Goal: Task Accomplishment & Management: Complete application form

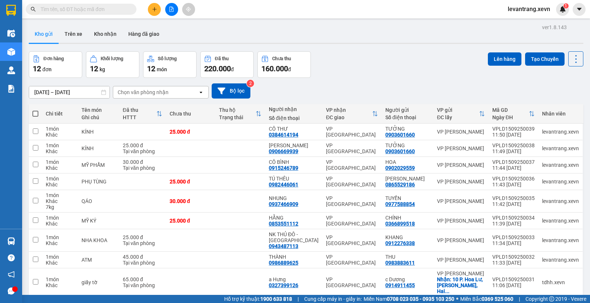
click at [105, 5] on input "text" at bounding box center [84, 9] width 87 height 8
paste input "VPNB1509250063"
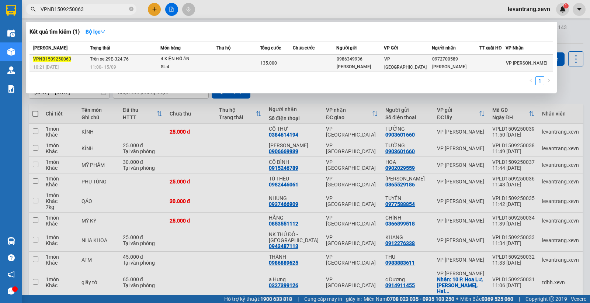
type input "VPNB1509250063"
click at [226, 64] on td at bounding box center [238, 63] width 44 height 17
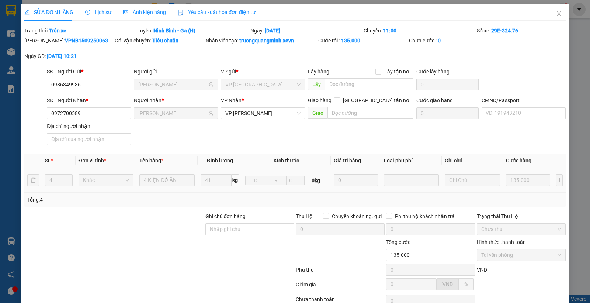
type input "0986349936"
type input "[PERSON_NAME]"
type input "0972700589"
type input "[PERSON_NAME]"
type input "135.000"
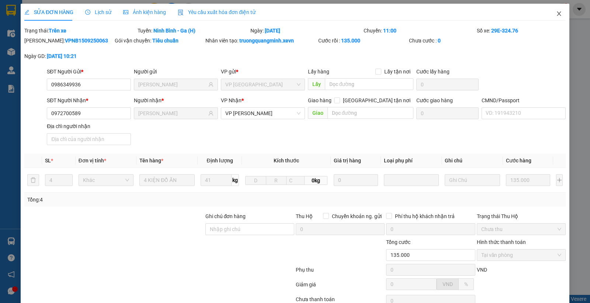
click at [556, 11] on icon "close" at bounding box center [559, 14] width 6 height 6
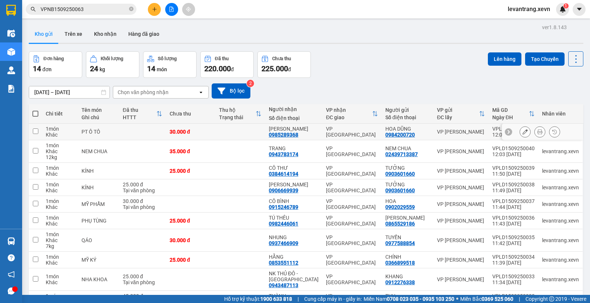
click at [38, 129] on input "checkbox" at bounding box center [36, 131] width 6 height 6
checkbox input "true"
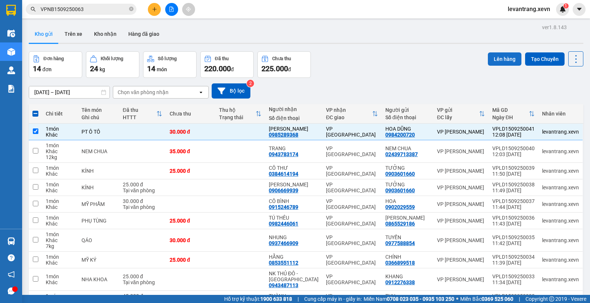
click at [504, 58] on button "Lên hàng" at bounding box center [505, 58] width 34 height 13
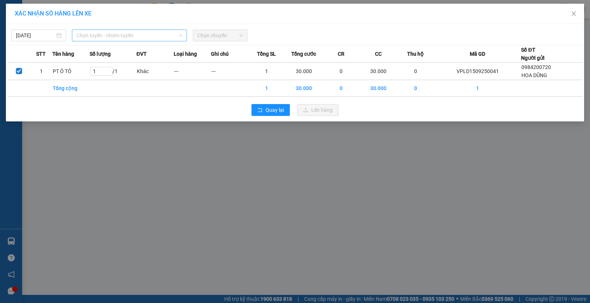
click at [146, 37] on span "Chọn tuyến - nhóm tuyến" at bounding box center [129, 35] width 106 height 11
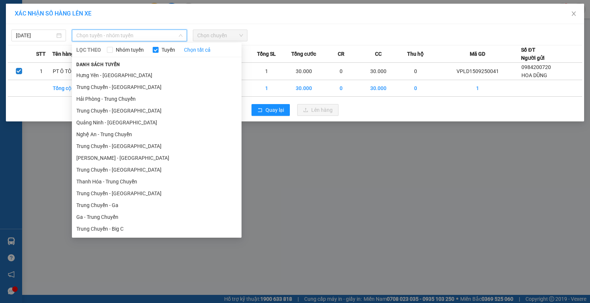
scroll to position [895, 0]
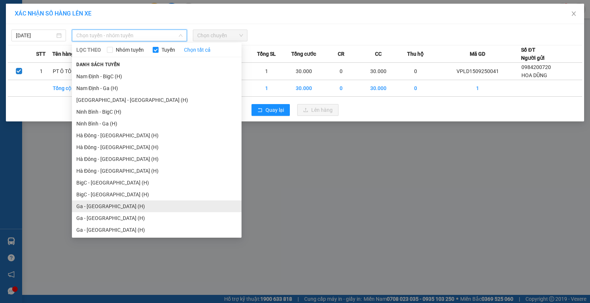
click at [108, 203] on li "Ga - Thái Bình (H)" at bounding box center [157, 206] width 170 height 12
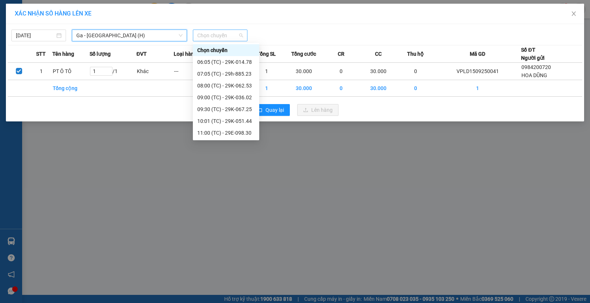
click at [216, 32] on span "Chọn chuyến" at bounding box center [220, 35] width 46 height 11
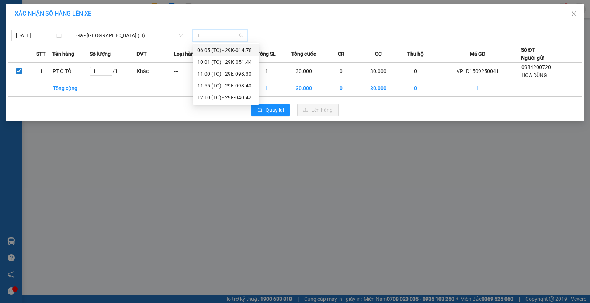
scroll to position [0, 0]
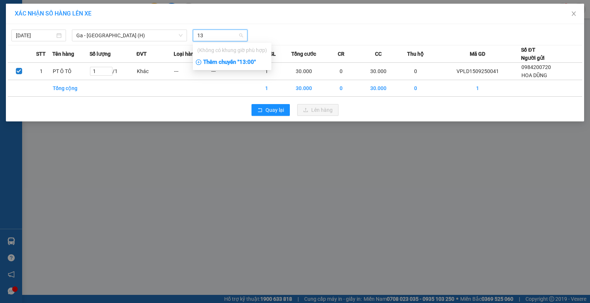
type input "13"
click at [242, 65] on div "Thêm chuyến " 13:00 "" at bounding box center [232, 62] width 79 height 13
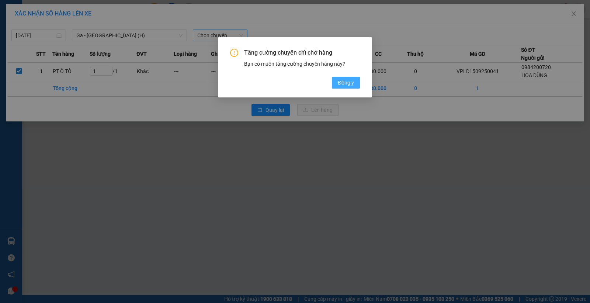
click at [336, 82] on button "Đồng ý" at bounding box center [346, 83] width 28 height 12
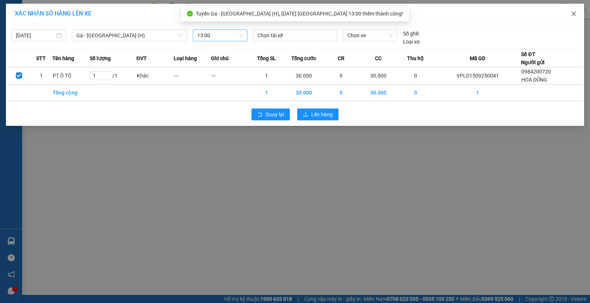
click at [573, 15] on icon "close" at bounding box center [574, 14] width 6 height 6
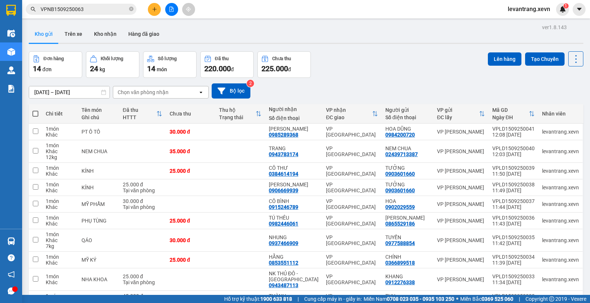
click at [340, 49] on div "ver 1.8.143 Kho gửi Trên xe Kho nhận Hàng đã giao Đơn hàng 14 đơn Khối lượng 24…" at bounding box center [306, 178] width 561 height 312
click at [157, 12] on button at bounding box center [154, 9] width 13 height 13
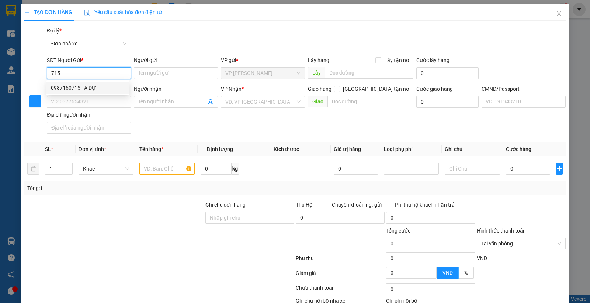
click at [104, 84] on div "0987160715 - A DỰ" at bounding box center [88, 88] width 74 height 8
type input "0987160715"
type input "A DỰ"
type input "0942382626"
type input "[PERSON_NAME]"
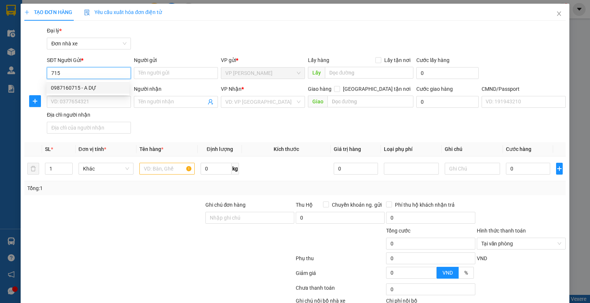
type input "[PERSON_NAME]"
type input "0987160715"
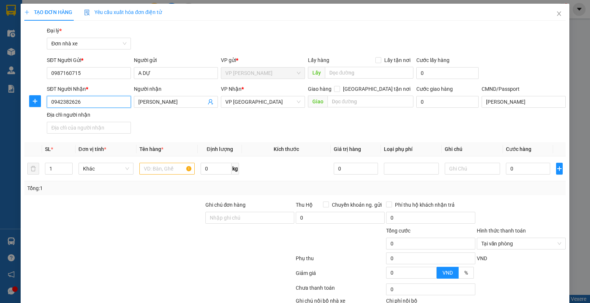
click at [98, 100] on input "0942382626" at bounding box center [89, 102] width 84 height 12
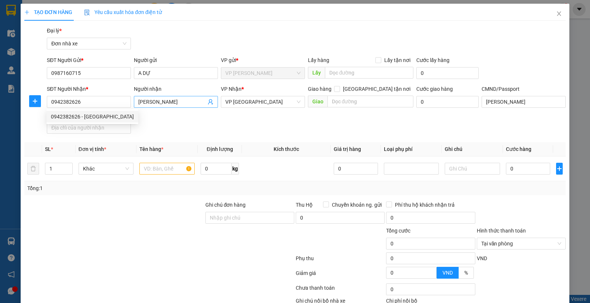
click at [209, 100] on icon "user-add" at bounding box center [211, 102] width 6 height 6
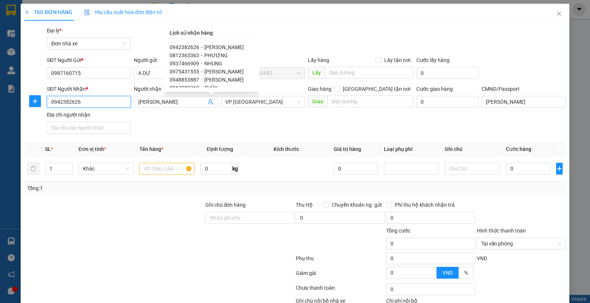
click at [91, 103] on input "0942382626" at bounding box center [89, 102] width 84 height 12
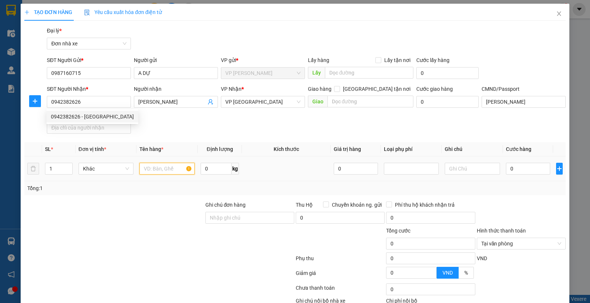
click at [154, 168] on input "text" at bounding box center [166, 169] width 55 height 12
type input "QUẦN ÁO"
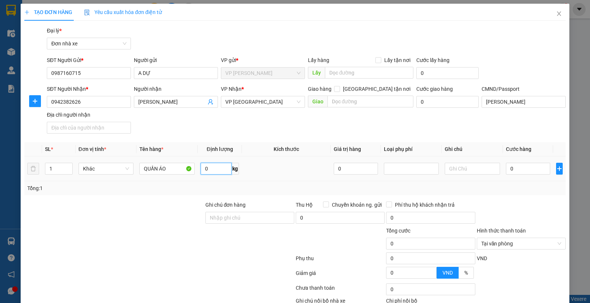
click at [212, 164] on input "0" at bounding box center [216, 169] width 31 height 12
type input "4"
click at [536, 165] on input "0" at bounding box center [528, 169] width 44 height 12
type input "3"
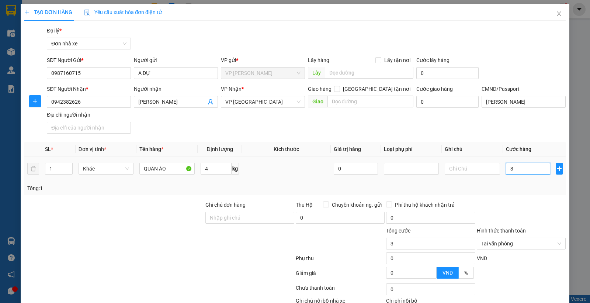
type input "30"
type input "30.000"
click at [523, 205] on div at bounding box center [521, 214] width 90 height 26
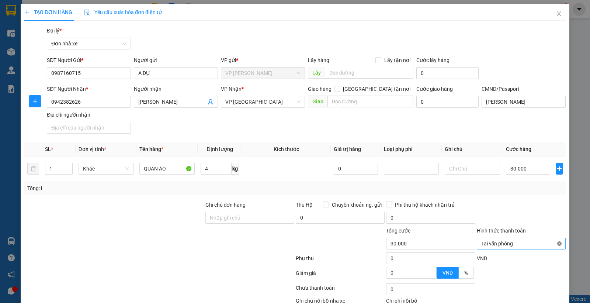
type input "30.000"
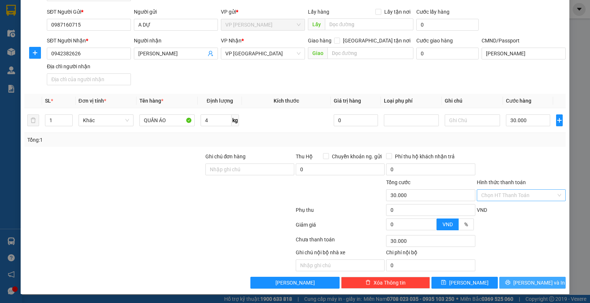
click at [542, 281] on button "[PERSON_NAME] và In" at bounding box center [532, 283] width 66 height 12
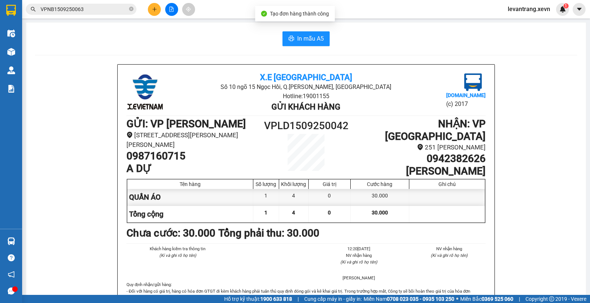
drag, startPoint x: 280, startPoint y: 28, endPoint x: 299, endPoint y: 38, distance: 21.8
click at [299, 38] on span "In mẫu A5" at bounding box center [310, 38] width 27 height 9
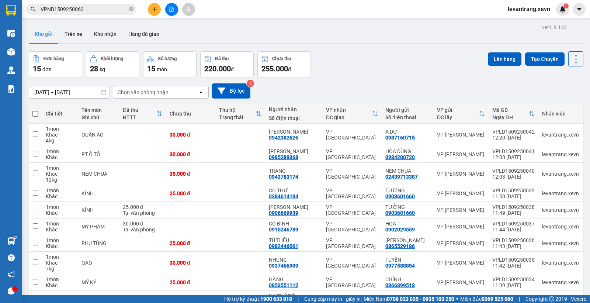
click at [143, 93] on div "Chọn văn phòng nhận" at bounding box center [143, 92] width 51 height 7
type input "ND"
click at [146, 106] on span "VP [GEOGRAPHIC_DATA]" at bounding box center [149, 107] width 62 height 7
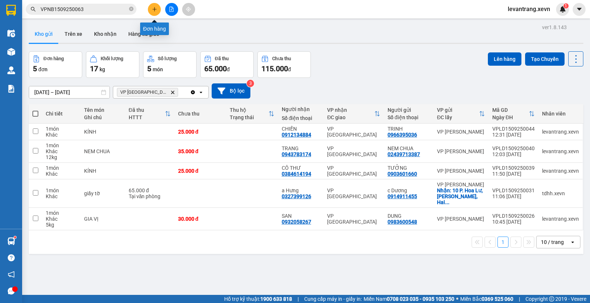
click at [154, 9] on icon "plus" at bounding box center [154, 9] width 4 height 0
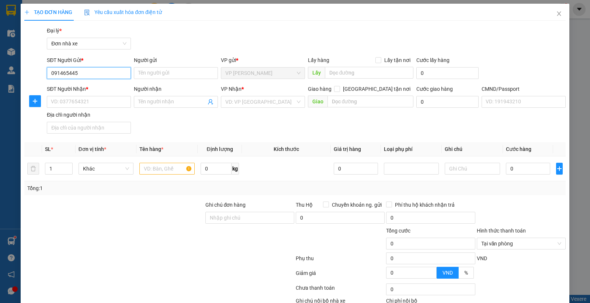
type input "0914654455"
click at [100, 85] on div "0914654455 - HÒA" at bounding box center [88, 88] width 74 height 8
type input "HÒA"
type input "0852377664"
type input "THANH HUYỀN"
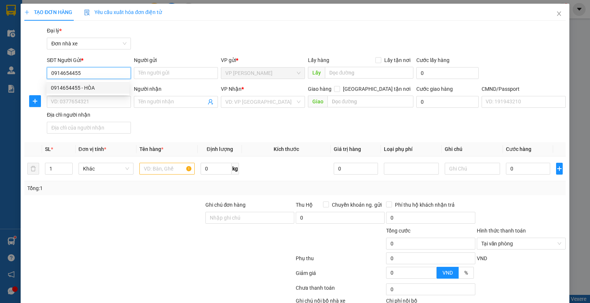
checkbox input "true"
type input "225 Hoàng Văn Thụ, Bà Triệu, Nam Định, Việt Nam"
type input "1"
type input "40.000"
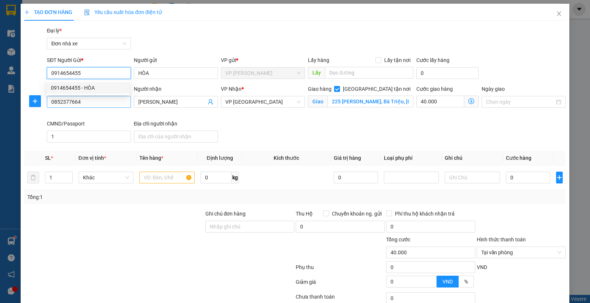
type input "0914654455"
click at [97, 102] on input "0852377664" at bounding box center [89, 102] width 84 height 12
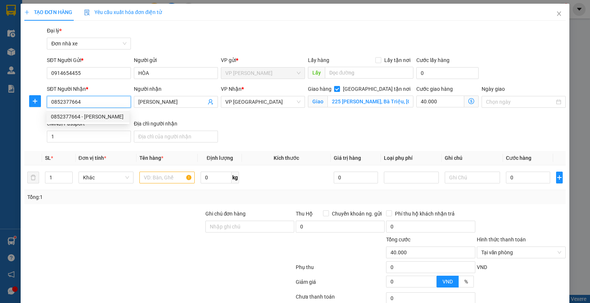
click at [107, 115] on div "0852377664 - THANH HUYỀN" at bounding box center [88, 116] width 74 height 8
click at [168, 179] on input "text" at bounding box center [166, 177] width 55 height 12
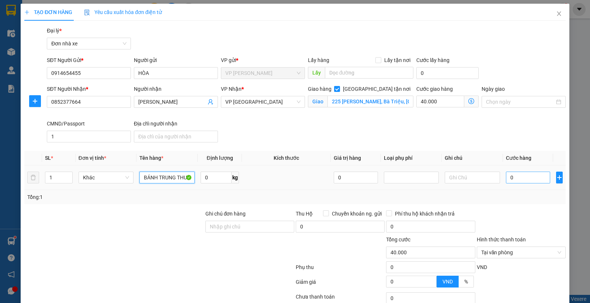
type input "BÁNH TRUNG THU"
click at [515, 183] on input "0" at bounding box center [528, 177] width 44 height 12
type input "3"
type input "40.003"
type input "30"
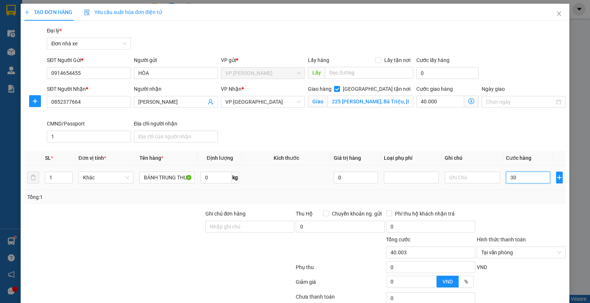
type input "40.030"
type input "30.000"
type input "70.000"
click at [521, 202] on div "Tổng: 1" at bounding box center [294, 197] width 541 height 14
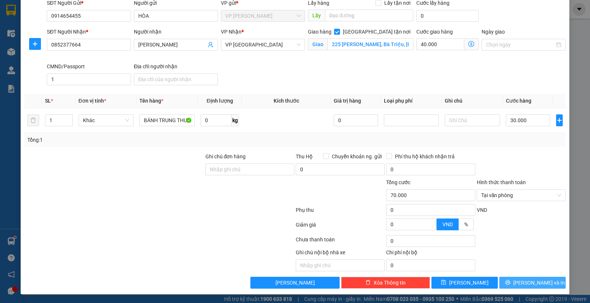
click at [546, 283] on button "[PERSON_NAME] và In" at bounding box center [532, 283] width 66 height 12
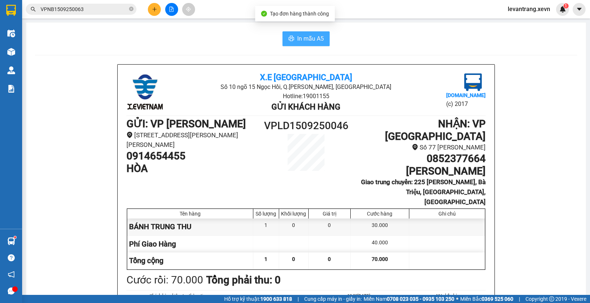
click at [291, 38] on icon "printer" at bounding box center [291, 38] width 6 height 6
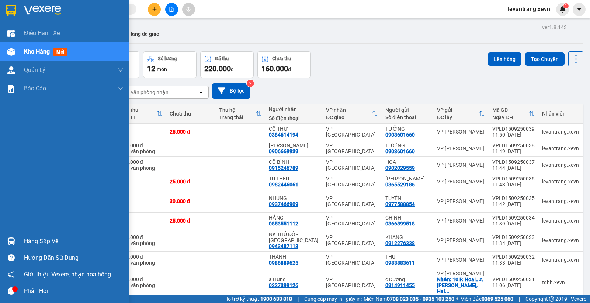
click at [10, 242] on img at bounding box center [11, 241] width 8 height 8
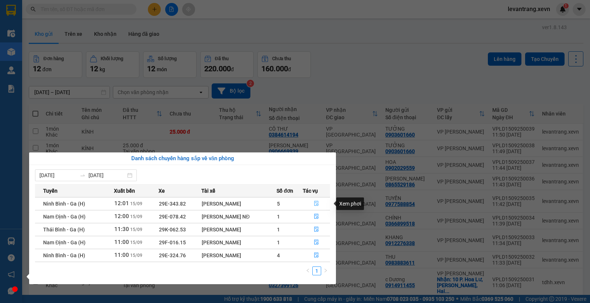
click at [313, 202] on button "button" at bounding box center [316, 204] width 27 height 12
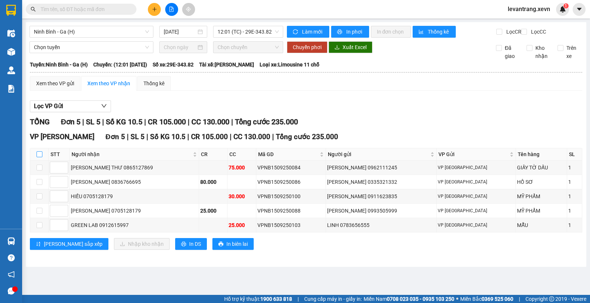
click at [42, 157] on input "checkbox" at bounding box center [40, 154] width 6 height 6
checkbox input "true"
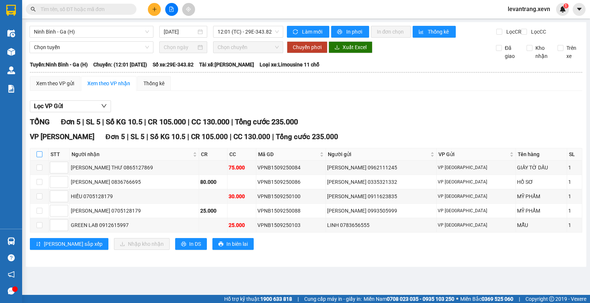
checkbox input "true"
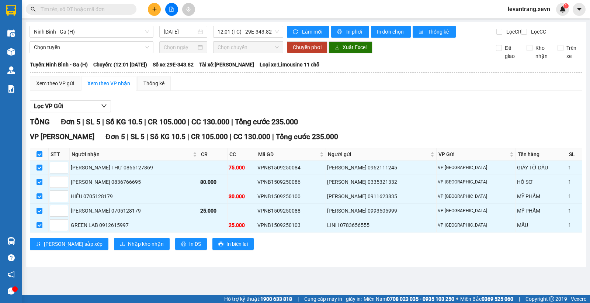
click at [38, 157] on input "checkbox" at bounding box center [40, 154] width 6 height 6
checkbox input "false"
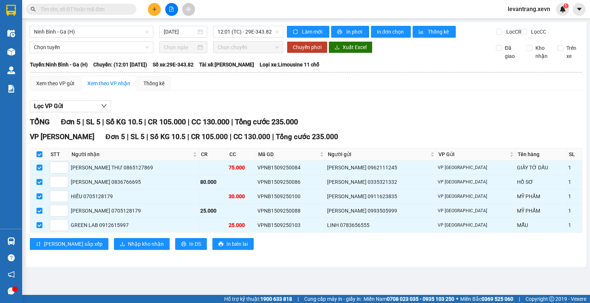
checkbox input "false"
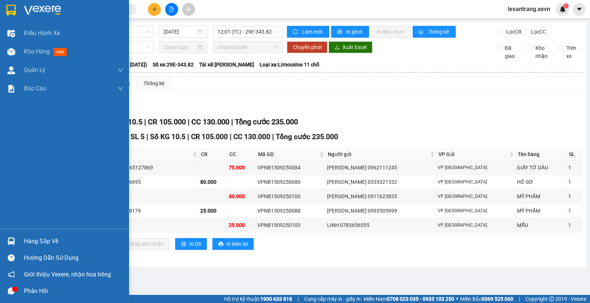
click at [12, 238] on img at bounding box center [11, 241] width 8 height 8
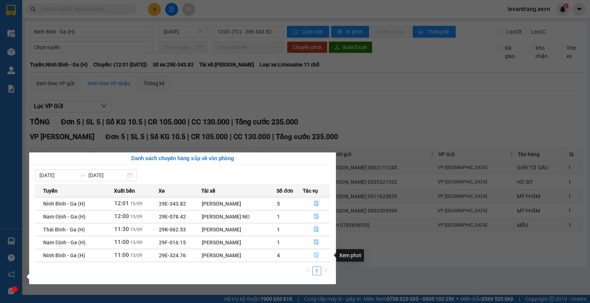
click at [315, 254] on icon "file-done" at bounding box center [316, 254] width 4 height 5
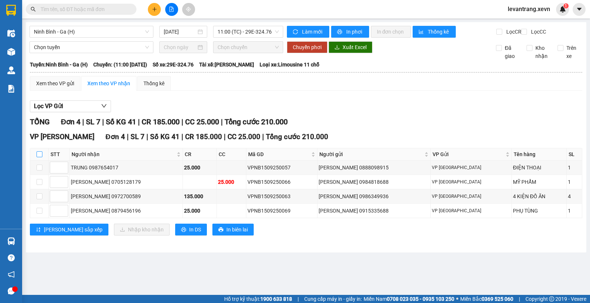
click at [39, 157] on input "checkbox" at bounding box center [40, 154] width 6 height 6
checkbox input "true"
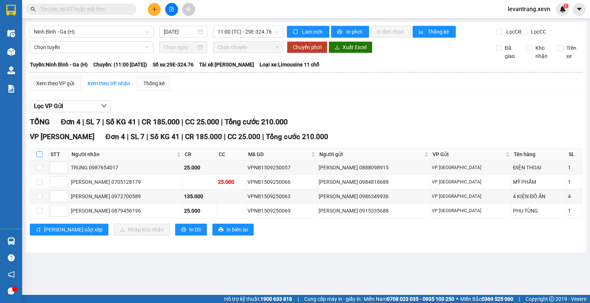
checkbox input "true"
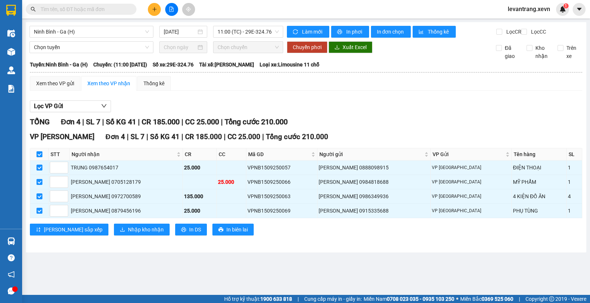
click at [41, 157] on input "checkbox" at bounding box center [40, 154] width 6 height 6
checkbox input "false"
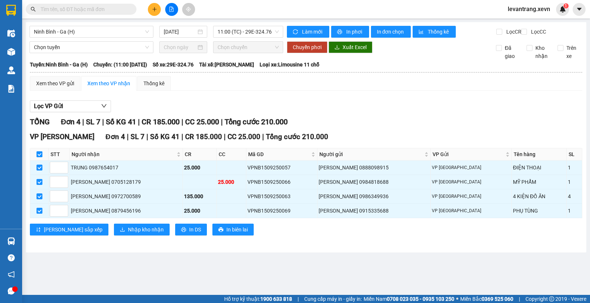
checkbox input "false"
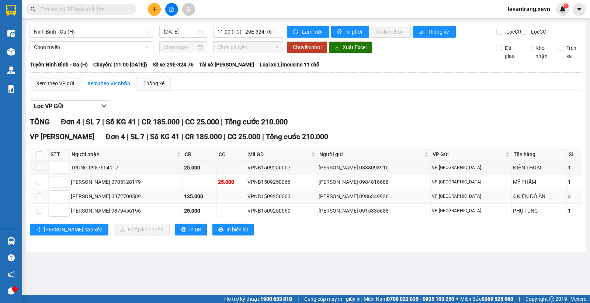
click at [303, 200] on div "VPNB1509250063" at bounding box center [281, 196] width 69 height 8
copy div "VPNB1509250063"
click at [327, 252] on div "Ninh Bình - Ga (H) [DATE] 11:00 (TC) - 29E-324.76 Làm mới In phơi In đơn chọn T…" at bounding box center [306, 137] width 561 height 230
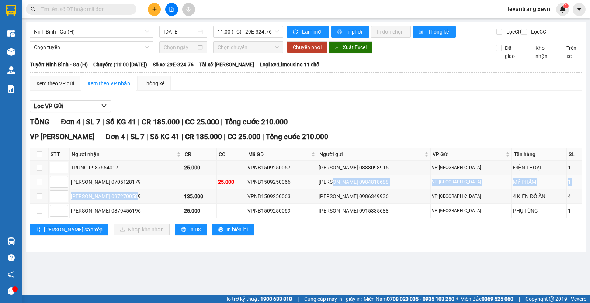
drag, startPoint x: 207, startPoint y: 198, endPoint x: 364, endPoint y: 194, distance: 156.8
click at [364, 194] on tbody "TRUNG 0987654017 25.000 VPNB1509250057 NG NGỌC THẢO 0888098915 VP [PERSON_NAME]…" at bounding box center [306, 189] width 552 height 58
click at [364, 189] on td "[PERSON_NAME] 0984818688" at bounding box center [374, 182] width 113 height 14
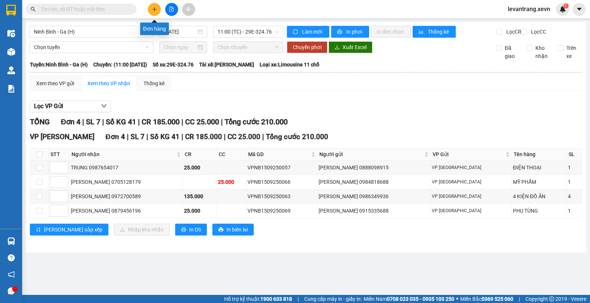
click at [153, 10] on icon "plus" at bounding box center [154, 9] width 5 height 5
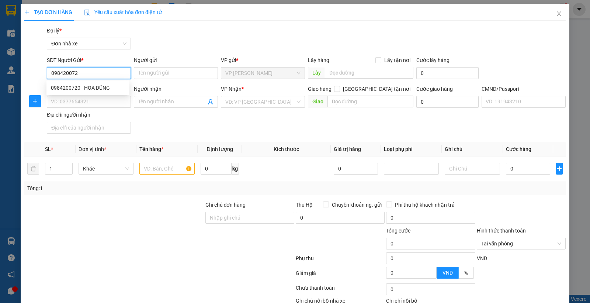
type input "0984200720"
click at [108, 86] on div "0984200720 - HOA DŨNG" at bounding box center [88, 88] width 74 height 8
type input "HOA DŨNG"
type input "0949862798"
type input "NAM ĐÈN"
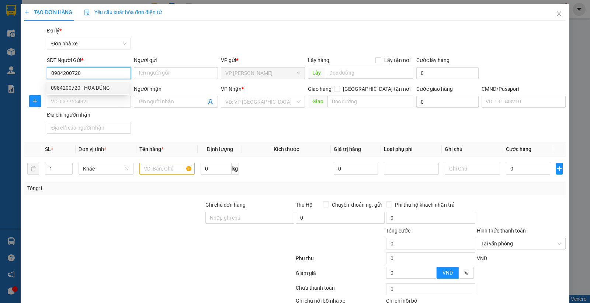
type input "037202002908 [PERSON_NAME]"
type input "0984200720"
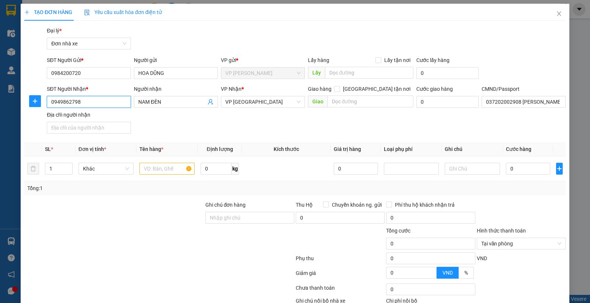
click at [100, 100] on input "0949862798" at bounding box center [89, 102] width 84 height 12
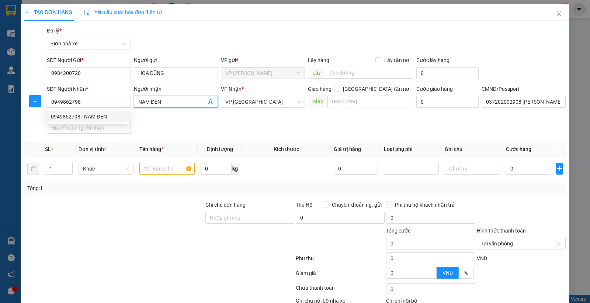
click at [208, 102] on icon "user-add" at bounding box center [211, 102] width 6 height 6
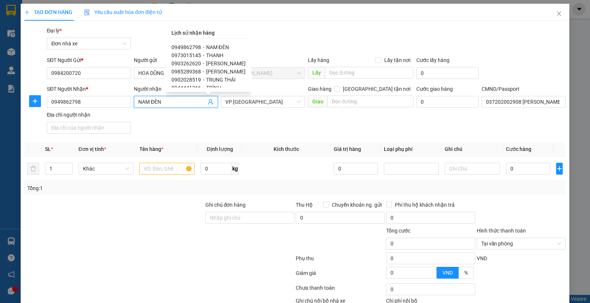
click at [212, 72] on span "[PERSON_NAME]" at bounding box center [225, 72] width 39 height 6
type input "0985289368"
type input "[PERSON_NAME]"
type input "046093009713 [PERSON_NAME]"
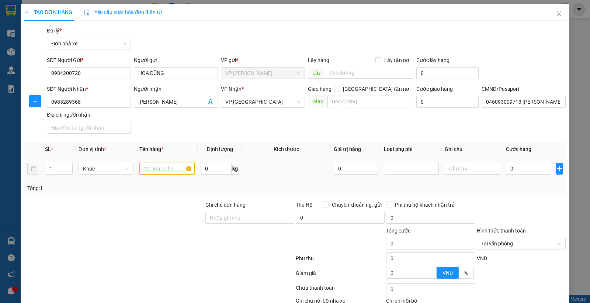
click at [172, 173] on input "text" at bounding box center [166, 169] width 55 height 12
type input "d"
type input "đ"
type input "0"
click at [172, 173] on input "text" at bounding box center [166, 169] width 55 height 12
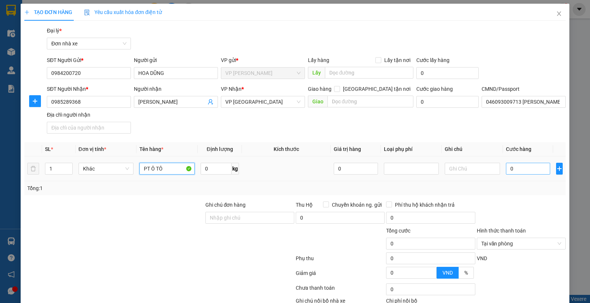
type input "PT Ô TÔ"
click at [517, 168] on input "0" at bounding box center [528, 169] width 44 height 12
type input "3"
type input "30"
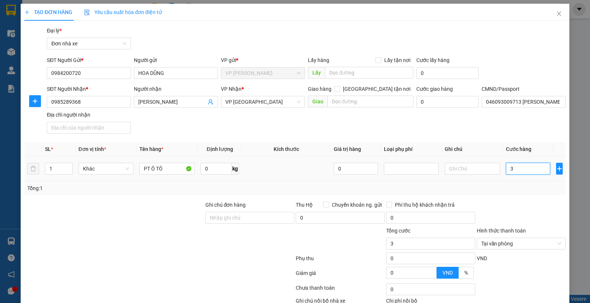
type input "30"
type input "30.000"
click at [533, 197] on div "Transit Pickup Surcharge Ids Transit Deliver Surcharge Ids Transit Deliver Surc…" at bounding box center [294, 182] width 541 height 310
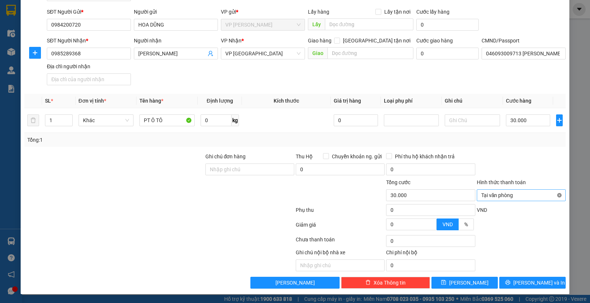
type input "30.000"
click at [543, 282] on button "[PERSON_NAME] và In" at bounding box center [532, 283] width 66 height 12
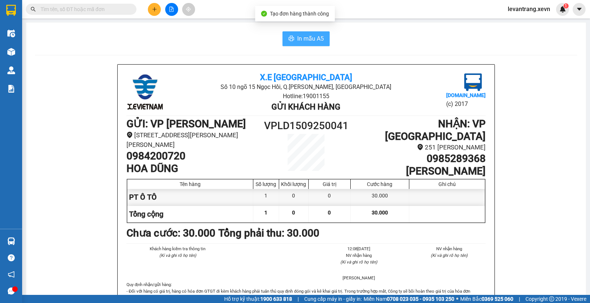
click at [286, 34] on button "In mẫu A5" at bounding box center [306, 38] width 47 height 15
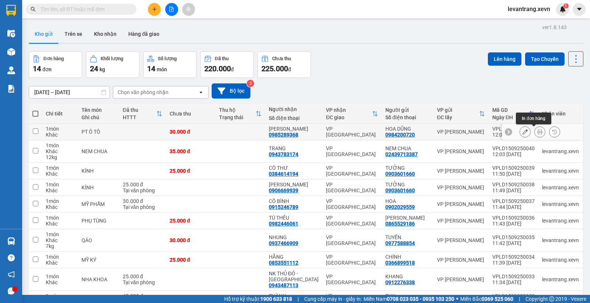
click at [537, 132] on icon at bounding box center [539, 131] width 5 height 5
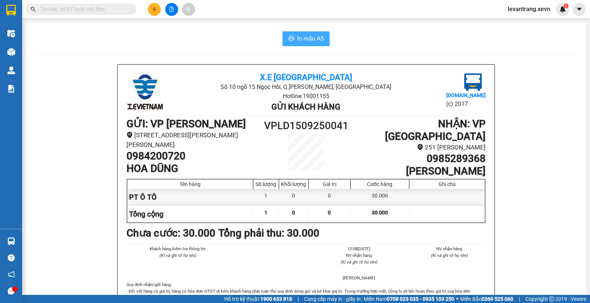
click at [305, 43] on button "In mẫu A5" at bounding box center [306, 38] width 47 height 15
